Goal: Transaction & Acquisition: Purchase product/service

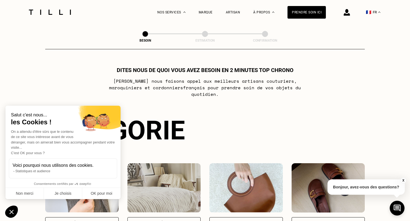
click at [351, 19] on div "🇫🇷 FR" at bounding box center [354, 12] width 57 height 24
click at [350, 14] on img at bounding box center [347, 12] width 6 height 7
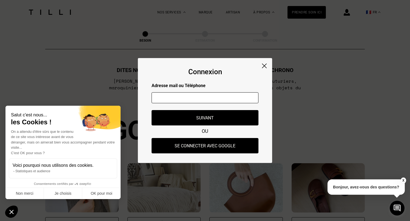
click at [183, 96] on input "text" at bounding box center [204, 97] width 107 height 11
type input "[EMAIL_ADDRESS][DOMAIN_NAME]"
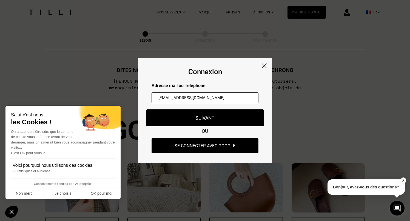
click at [200, 118] on button "Suivant" at bounding box center [205, 117] width 118 height 17
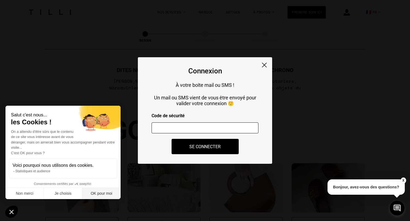
click at [105, 196] on button "OK pour moi" at bounding box center [101, 194] width 38 height 12
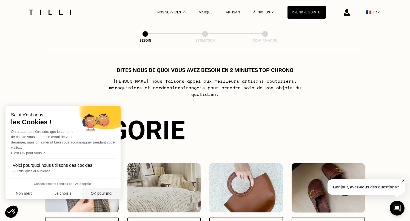
checkbox input "true"
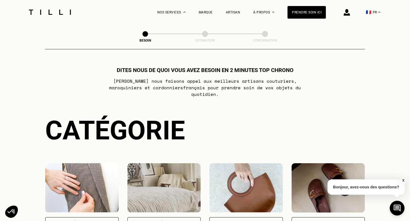
click at [348, 10] on img at bounding box center [347, 12] width 6 height 7
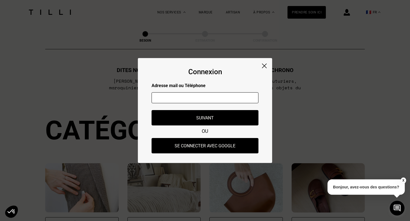
click at [194, 96] on input "text" at bounding box center [204, 97] width 107 height 11
type input "[EMAIL_ADDRESS][DOMAIN_NAME]"
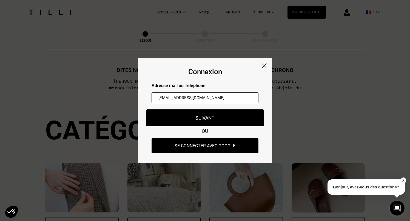
click at [214, 118] on button "Suivant" at bounding box center [205, 117] width 118 height 17
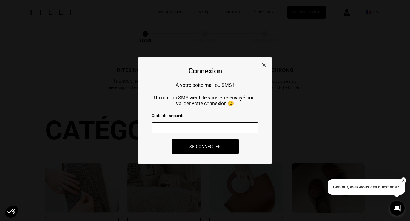
click at [210, 127] on input "number" at bounding box center [204, 127] width 107 height 11
paste input "788330"
click at [208, 148] on button "Se connecter" at bounding box center [205, 146] width 74 height 17
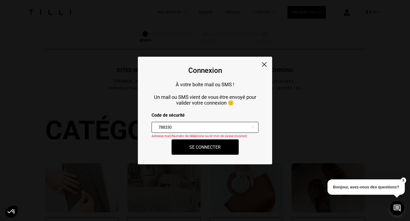
click at [189, 127] on input "788330" at bounding box center [204, 127] width 107 height 11
paste input "301151"
type input "301151"
click at [198, 147] on button "Se connecter" at bounding box center [205, 147] width 74 height 17
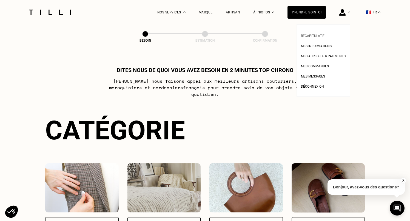
click at [320, 35] on span "Récapitulatif" at bounding box center [313, 36] width 24 height 4
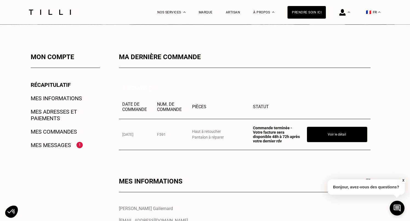
scroll to position [76, 0]
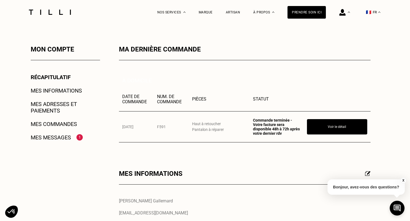
click at [73, 135] on div "Mes messages 1" at bounding box center [65, 137] width 69 height 7
click at [68, 137] on link "Mes messages" at bounding box center [51, 137] width 40 height 7
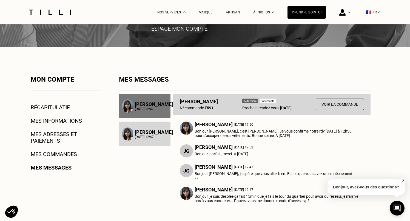
scroll to position [48, 0]
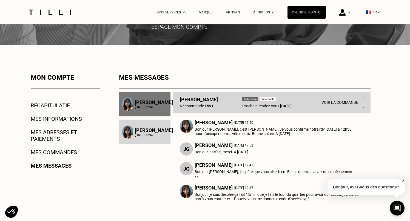
click at [202, 122] on p "[PERSON_NAME]" at bounding box center [214, 123] width 38 height 6
click at [189, 127] on img at bounding box center [186, 126] width 13 height 13
click at [235, 130] on p "Bonjour [PERSON_NAME], c'est [PERSON_NAME]. Je vous confirme notre rdv [DATE] à…" at bounding box center [278, 131] width 166 height 9
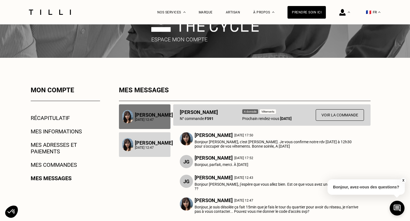
scroll to position [34, 0]
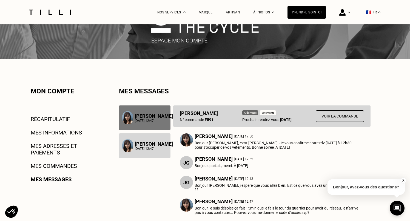
click at [181, 113] on p "[PERSON_NAME]" at bounding box center [199, 113] width 38 height 6
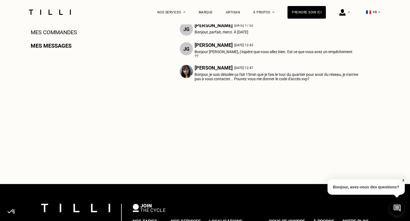
scroll to position [267, 0]
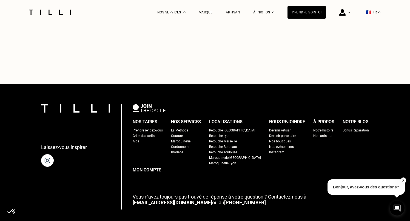
click at [401, 180] on button "X" at bounding box center [402, 181] width 5 height 6
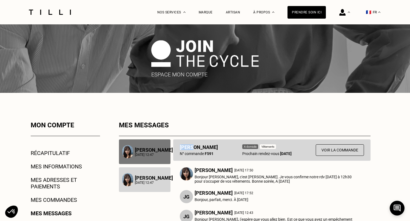
scroll to position [32, 0]
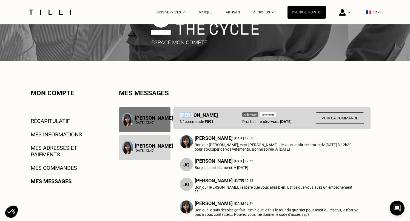
click at [60, 149] on link "Mes adresses et paiements" at bounding box center [65, 151] width 69 height 13
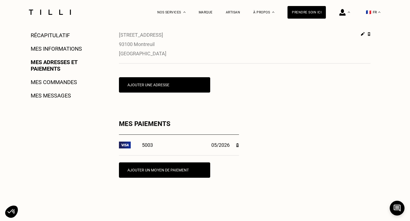
scroll to position [121, 0]
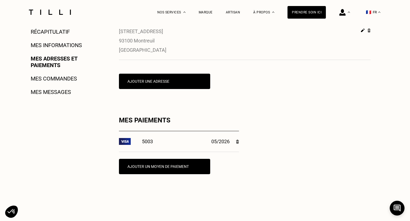
click at [58, 28] on div "Mon compte Récapitulatif Mes informations Mes adresses et paiements Mes command…" at bounding box center [58, 101] width 84 height 203
click at [57, 31] on link "Récapitulatif" at bounding box center [50, 31] width 39 height 7
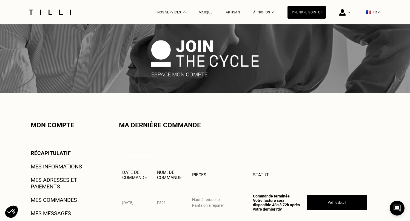
click at [56, 167] on link "Mes informations" at bounding box center [56, 166] width 51 height 7
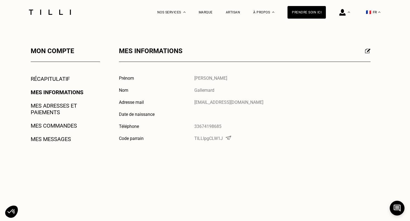
scroll to position [71, 0]
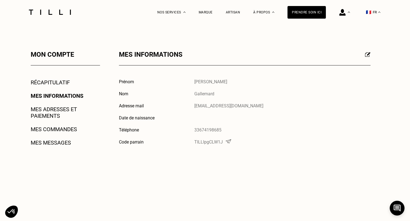
click at [361, 57] on div "Mes informations" at bounding box center [244, 58] width 251 height 15
click at [368, 55] on img at bounding box center [367, 54] width 5 height 5
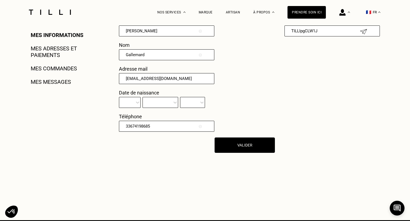
scroll to position [131, 0]
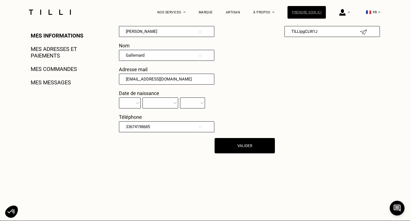
click at [309, 15] on div "Prendre soin ici" at bounding box center [306, 12] width 38 height 13
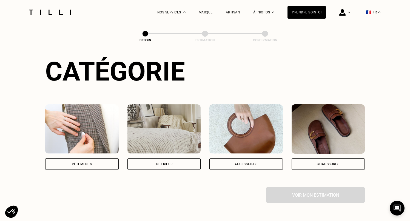
scroll to position [61, 0]
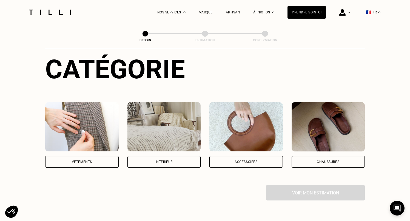
click at [110, 116] on img at bounding box center [81, 126] width 73 height 49
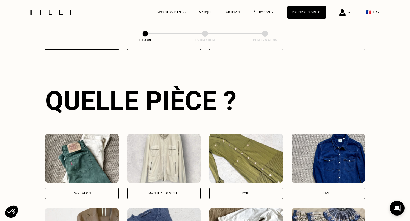
click at [95, 155] on img at bounding box center [81, 158] width 73 height 49
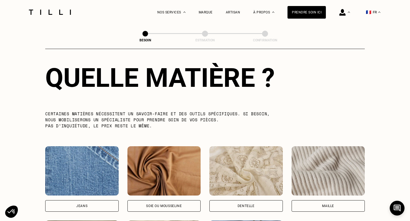
scroll to position [561, 0]
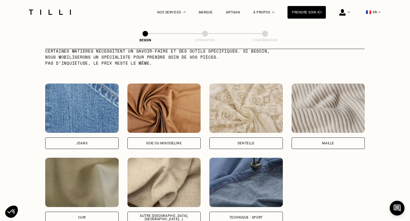
click at [89, 96] on img at bounding box center [81, 108] width 73 height 49
select select "FR"
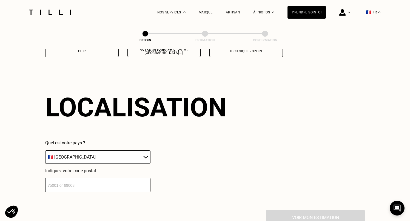
scroll to position [735, 0]
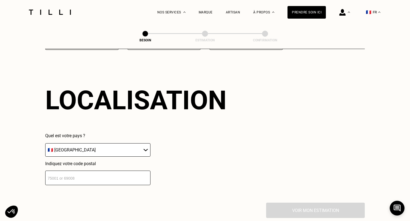
click at [109, 172] on input "number" at bounding box center [97, 178] width 105 height 15
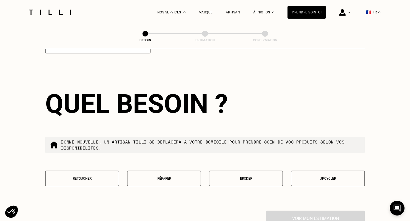
scroll to position [870, 0]
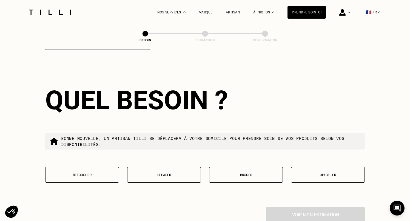
type input "93100"
click at [86, 173] on button "Retoucher" at bounding box center [82, 175] width 74 height 16
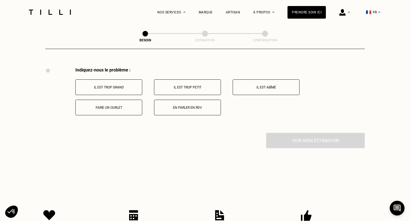
scroll to position [1010, 0]
click at [123, 105] on p "Faire un ourlet" at bounding box center [108, 107] width 61 height 4
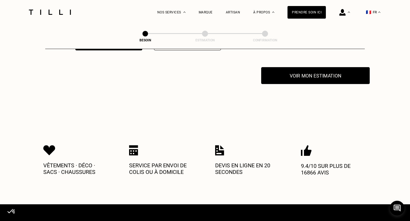
scroll to position [1076, 0]
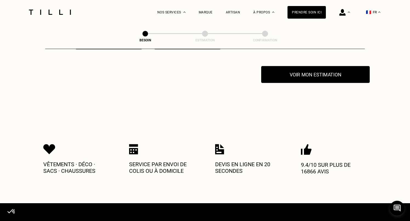
click at [309, 71] on button "Voir mon estimation" at bounding box center [315, 74] width 108 height 17
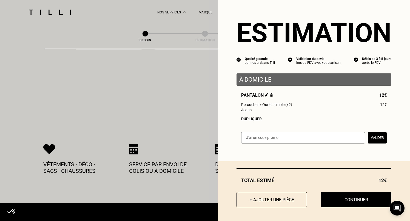
click at [265, 95] on img at bounding box center [267, 95] width 4 height 4
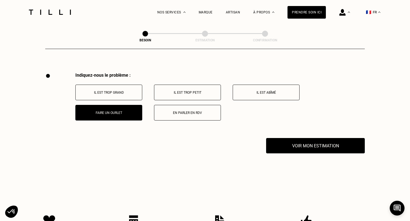
scroll to position [1008, 0]
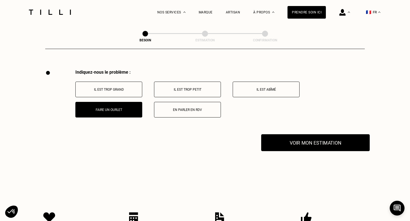
click at [317, 138] on button "Voir mon estimation" at bounding box center [315, 142] width 108 height 17
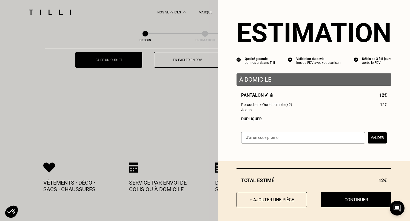
scroll to position [1059, 0]
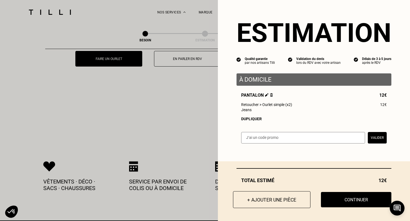
click at [273, 197] on button "+ Ajouter une pièce" at bounding box center [272, 199] width 78 height 17
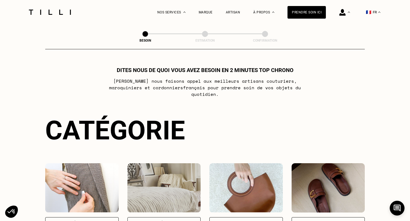
click at [87, 189] on img at bounding box center [81, 187] width 73 height 49
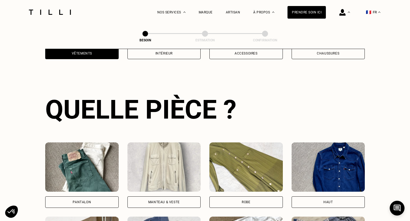
scroll to position [178, 0]
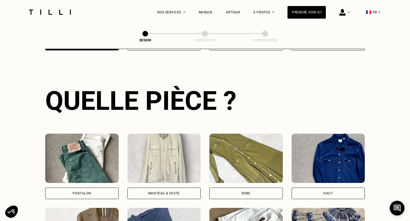
click at [99, 176] on img at bounding box center [81, 158] width 73 height 49
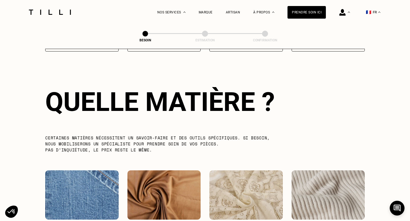
scroll to position [476, 0]
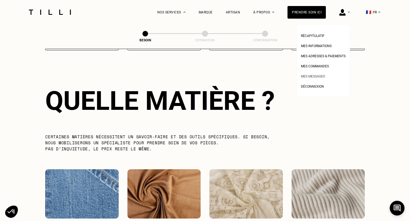
click at [320, 77] on span "Mes messages" at bounding box center [313, 77] width 24 height 4
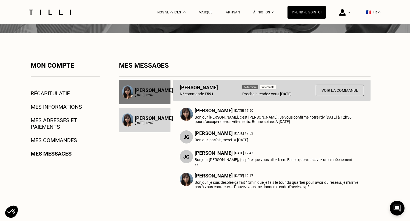
scroll to position [64, 0]
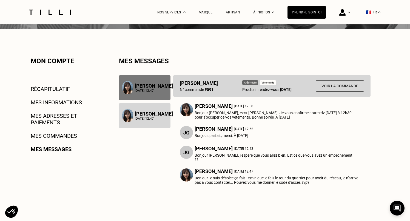
click at [153, 116] on p "[PERSON_NAME]" at bounding box center [154, 114] width 38 height 6
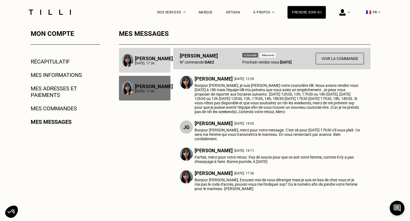
scroll to position [95, 0]
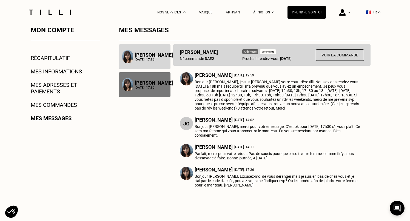
click at [144, 79] on div "[PERSON_NAME] [DATE]. 17:36" at bounding box center [145, 84] width 52 height 25
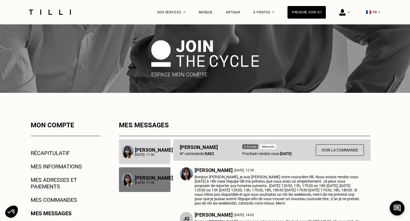
click at [139, 147] on div "[PERSON_NAME] [DATE]. 17:36" at bounding box center [145, 151] width 52 height 25
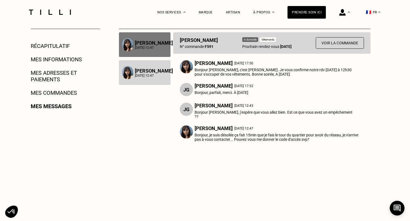
scroll to position [109, 0]
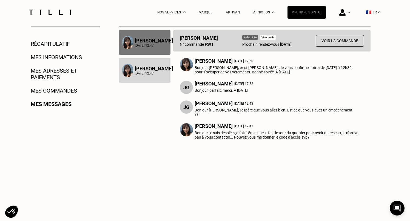
click at [305, 16] on div "Prendre soin ici" at bounding box center [306, 12] width 38 height 13
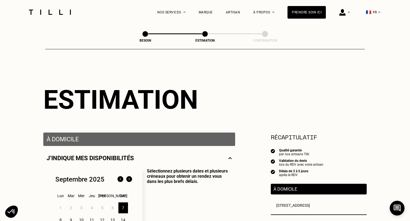
click at [145, 33] on span at bounding box center [145, 34] width 6 height 6
select select "FR"
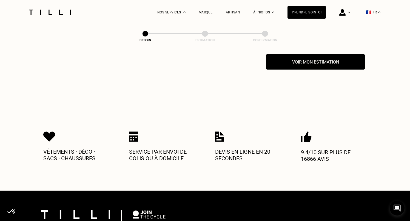
scroll to position [1090, 0]
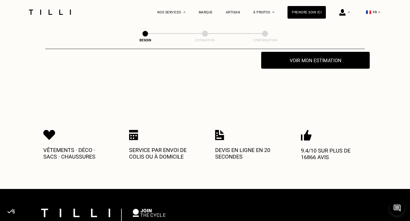
click at [314, 59] on button "Voir mon estimation" at bounding box center [315, 60] width 108 height 17
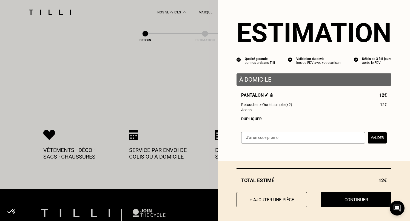
click at [273, 191] on div "Total estimé 12€ + Ajouter une pièce Continuer" at bounding box center [314, 191] width 192 height 60
click at [270, 199] on button "+ Ajouter une pièce" at bounding box center [272, 199] width 78 height 17
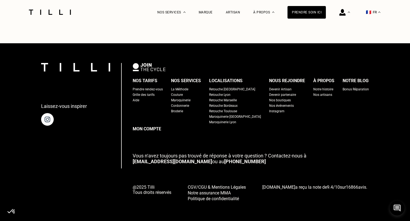
scroll to position [0, 0]
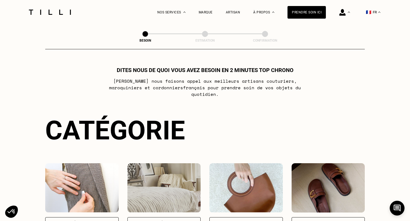
click at [103, 173] on img at bounding box center [81, 187] width 73 height 49
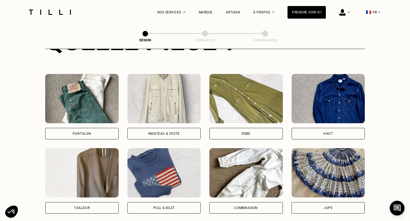
scroll to position [181, 0]
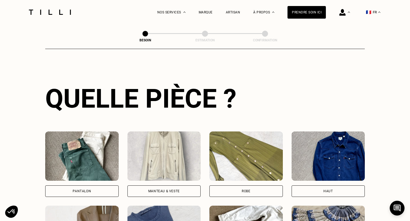
click at [99, 145] on img at bounding box center [81, 155] width 73 height 49
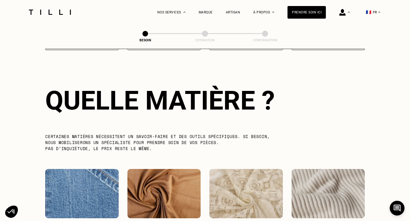
click at [105, 173] on img at bounding box center [81, 193] width 73 height 49
select select "FR"
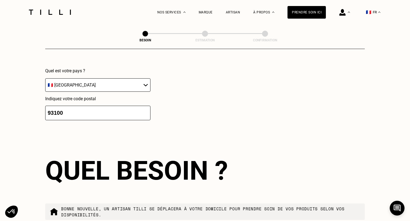
scroll to position [884, 0]
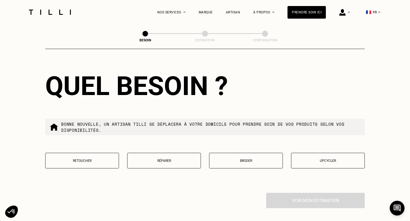
click at [101, 159] on p "Retoucher" at bounding box center [82, 161] width 68 height 4
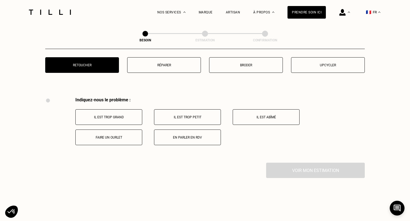
scroll to position [1010, 0]
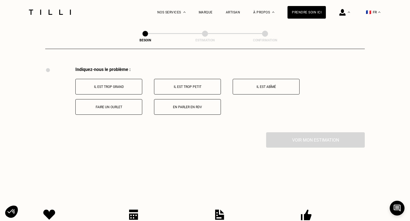
click at [120, 105] on p "Faire un ourlet" at bounding box center [108, 107] width 61 height 4
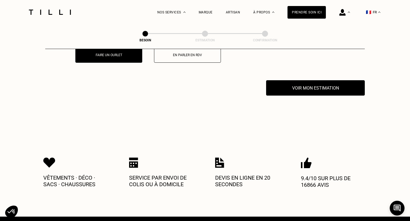
scroll to position [1076, 0]
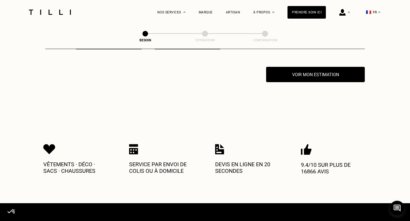
click at [296, 72] on button "Voir mon estimation" at bounding box center [315, 74] width 108 height 17
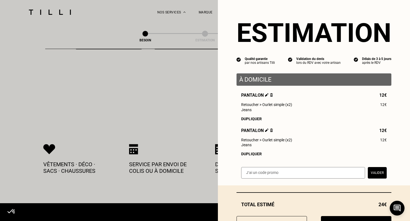
scroll to position [25, 0]
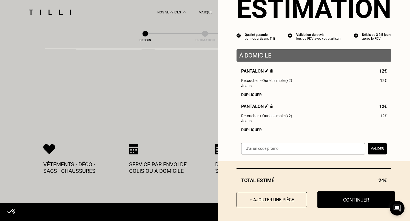
click at [347, 202] on button "Continuer" at bounding box center [356, 199] width 78 height 17
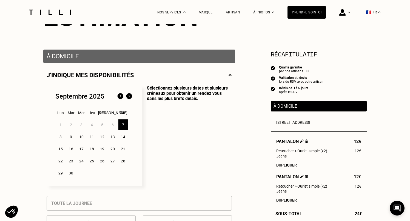
scroll to position [84, 0]
